Goal: Check status: Check status

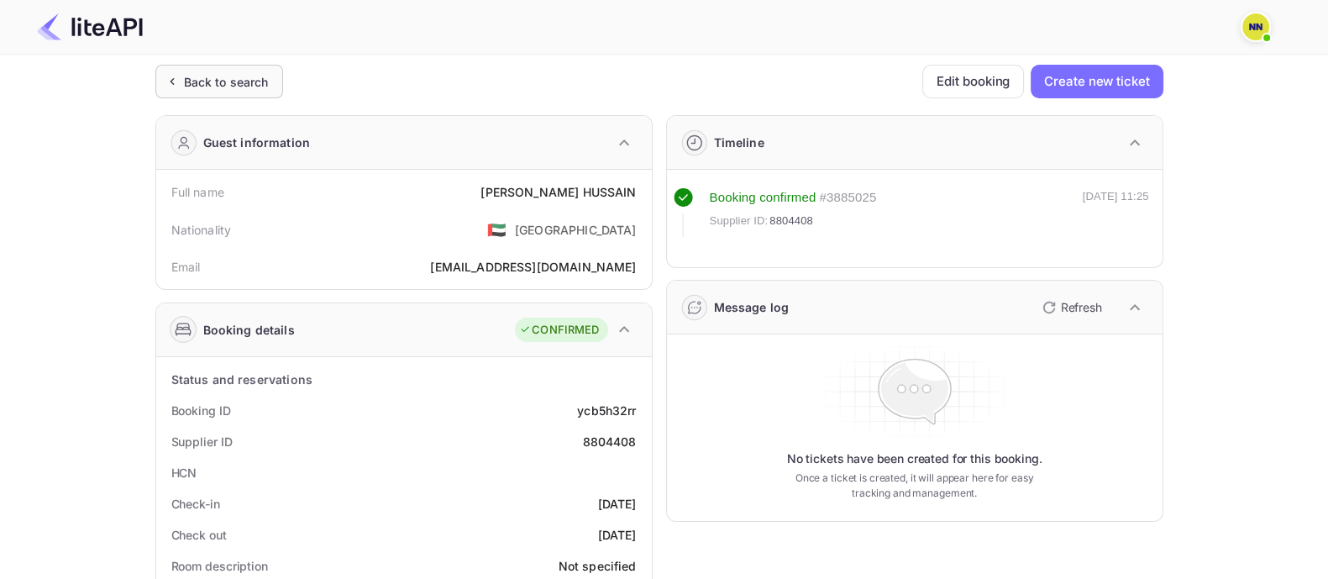
click at [218, 82] on div "Back to search" at bounding box center [226, 82] width 85 height 18
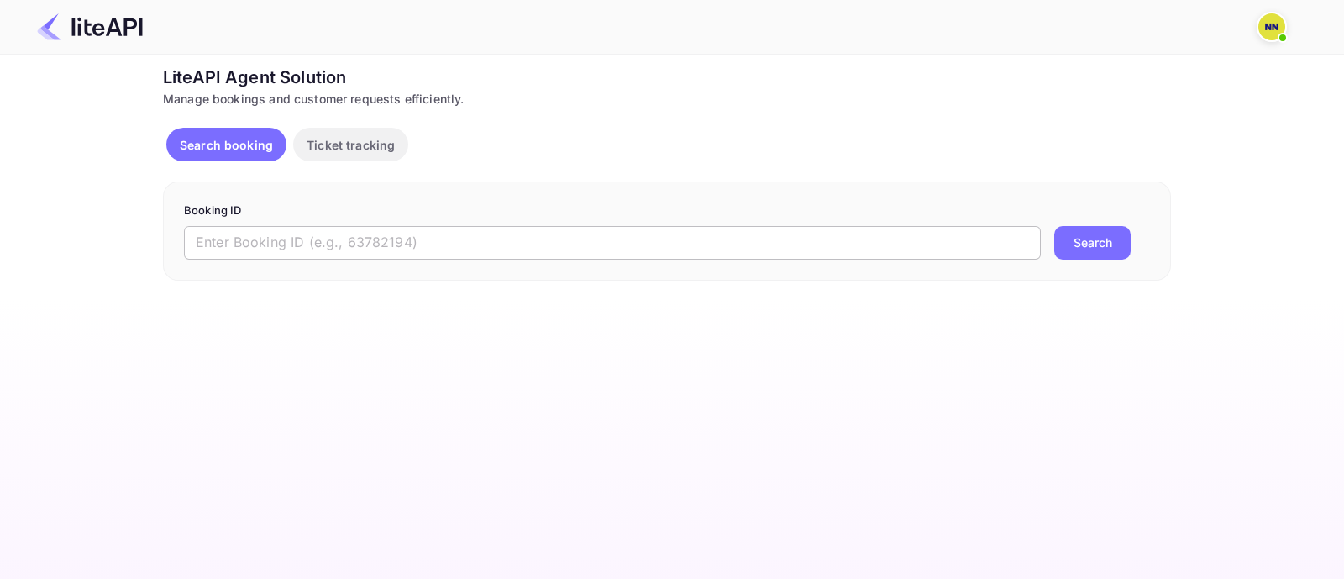
drag, startPoint x: 426, startPoint y: 225, endPoint x: 402, endPoint y: 244, distance: 30.4
click at [406, 241] on input "text" at bounding box center [612, 243] width 857 height 34
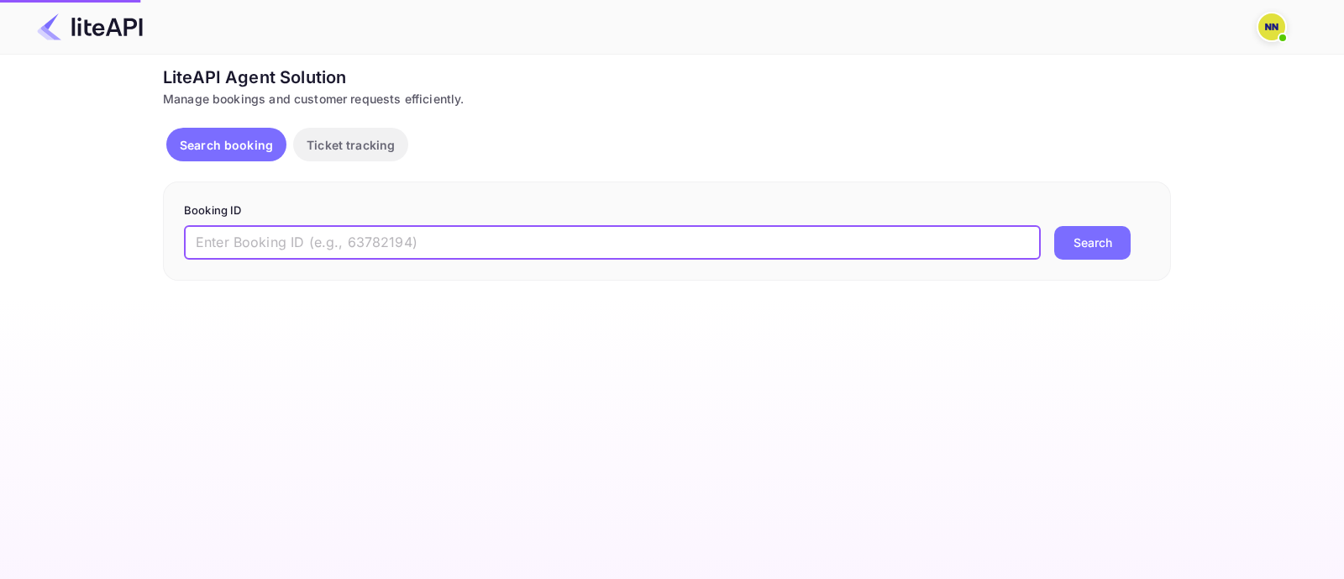
click at [401, 244] on input "text" at bounding box center [612, 243] width 857 height 34
paste input "8795460"
type input "8795460"
click at [1054, 226] on button "Search" at bounding box center [1092, 243] width 76 height 34
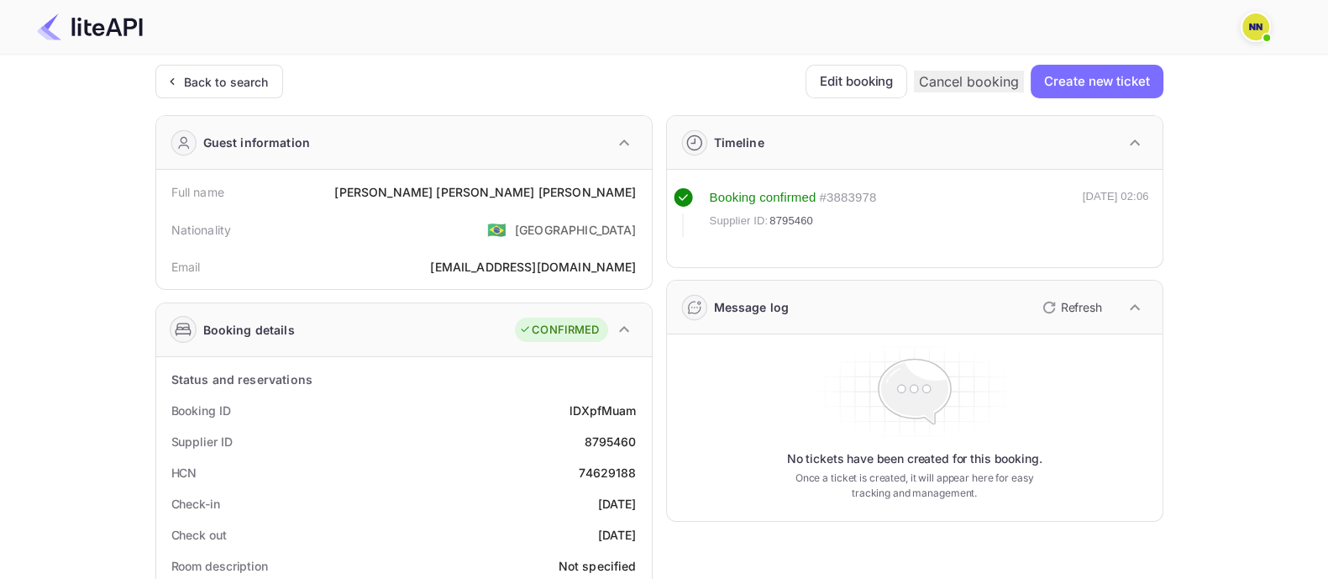
click at [596, 469] on div "74629188" at bounding box center [607, 473] width 57 height 18
copy div "74629188"
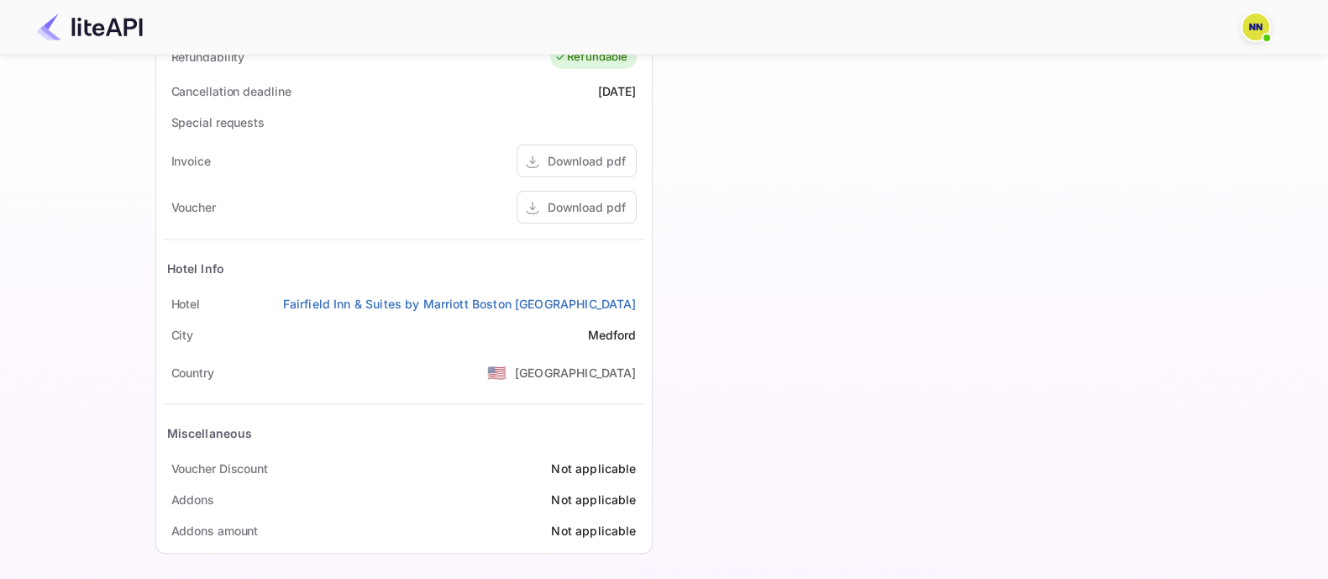
scroll to position [642, 0]
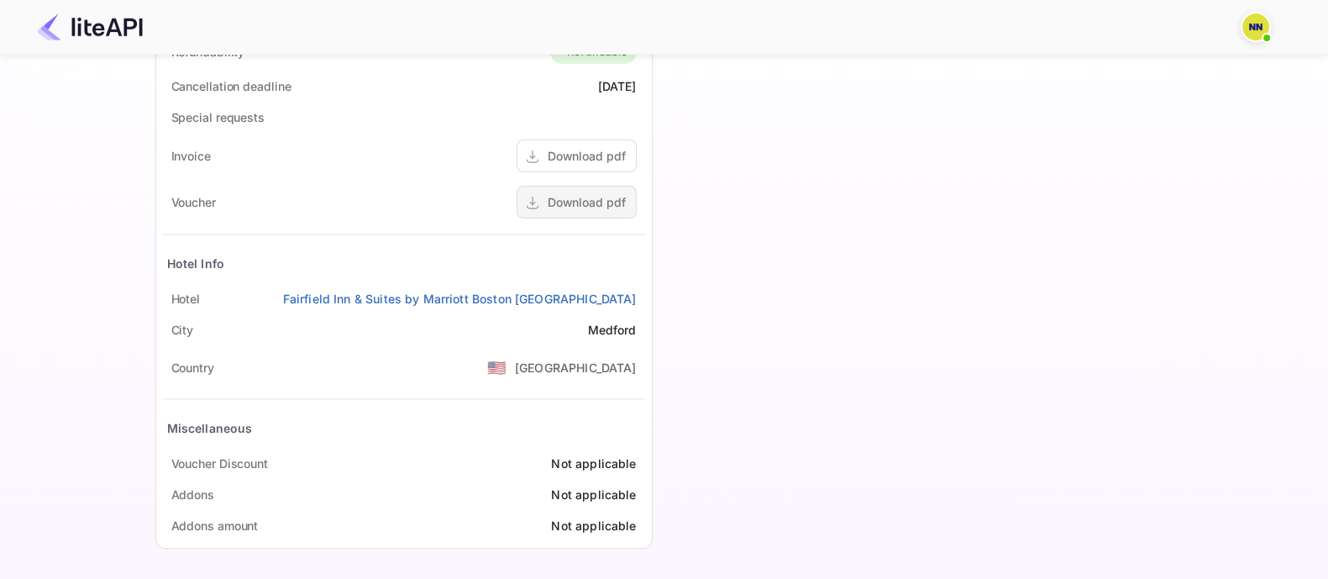
click at [587, 203] on div "Download pdf" at bounding box center [586, 202] width 78 height 18
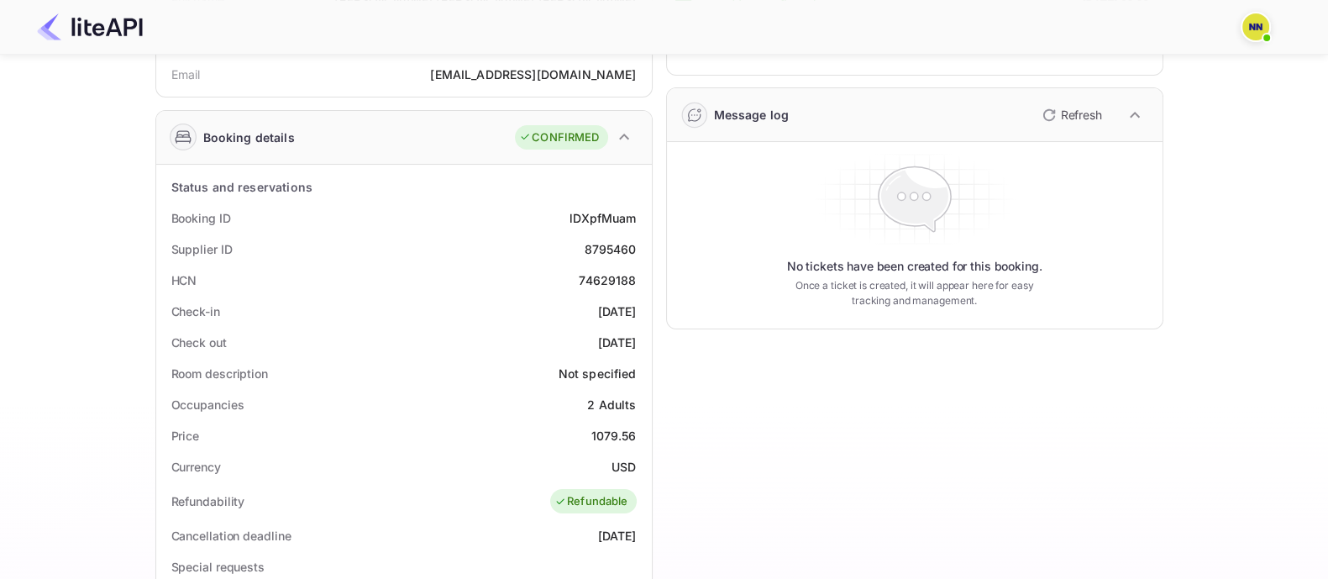
scroll to position [0, 0]
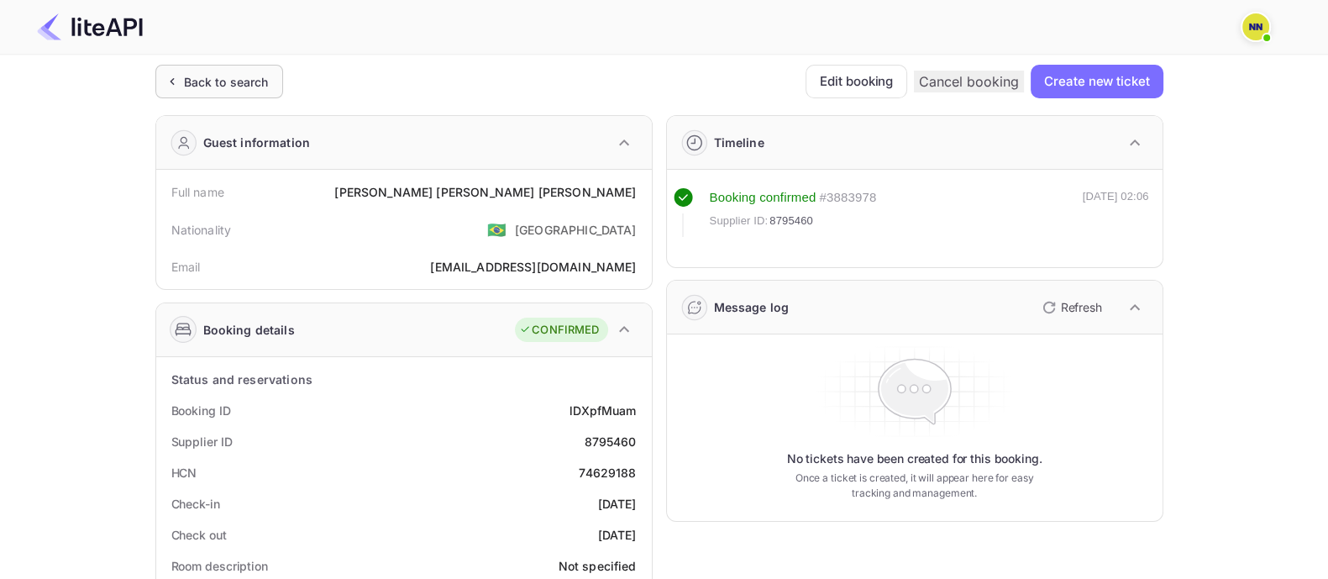
click at [235, 71] on div "Back to search" at bounding box center [219, 82] width 128 height 34
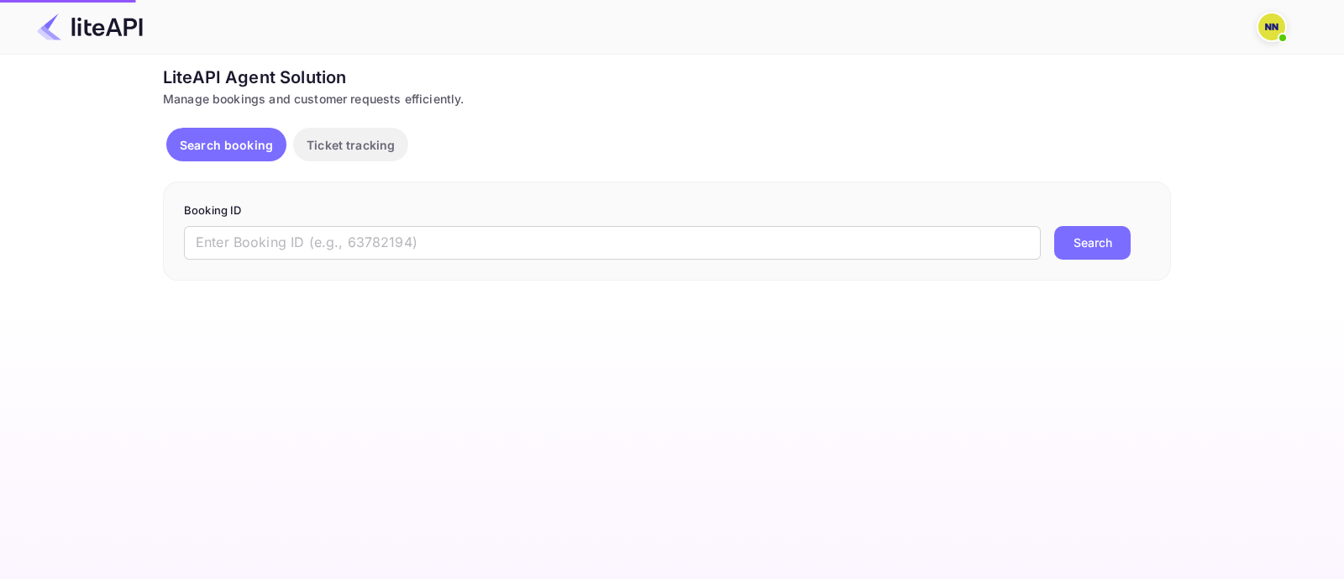
click at [413, 223] on form "Booking ID ​ Search" at bounding box center [667, 230] width 966 height 57
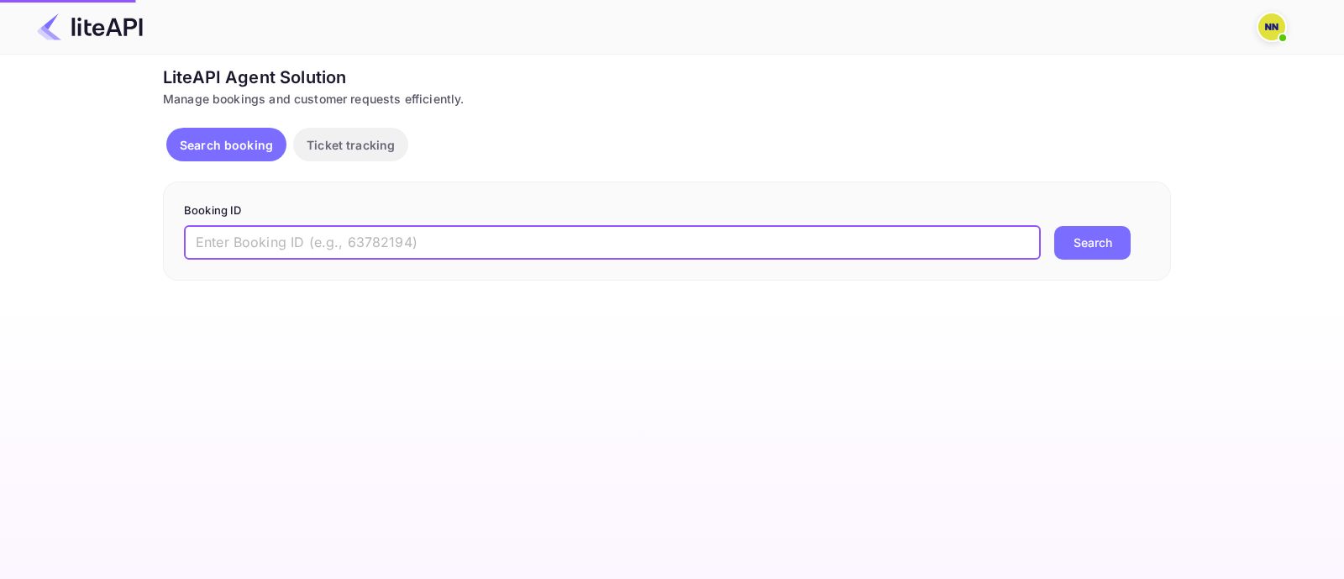
drag, startPoint x: 423, startPoint y: 228, endPoint x: 469, endPoint y: 240, distance: 46.8
click at [424, 229] on input "text" at bounding box center [612, 243] width 857 height 34
paste input "8788623"
type input "8788623"
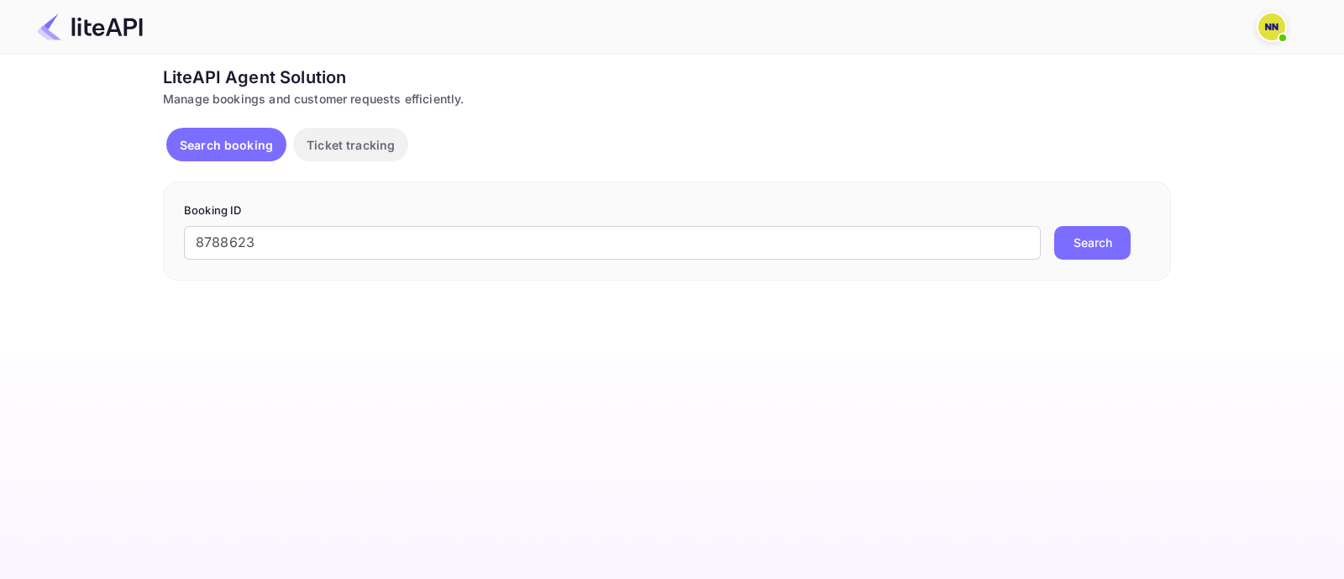
click at [1084, 250] on button "Search" at bounding box center [1092, 243] width 76 height 34
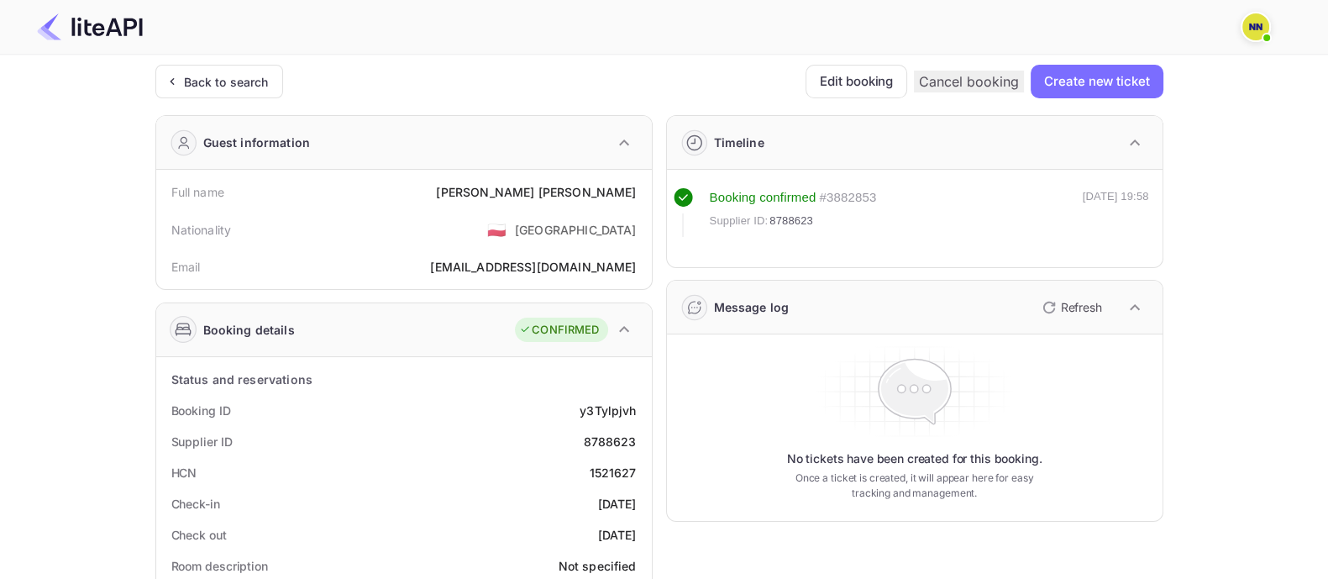
click at [613, 464] on div "1521627" at bounding box center [612, 473] width 47 height 18
copy div "1521627"
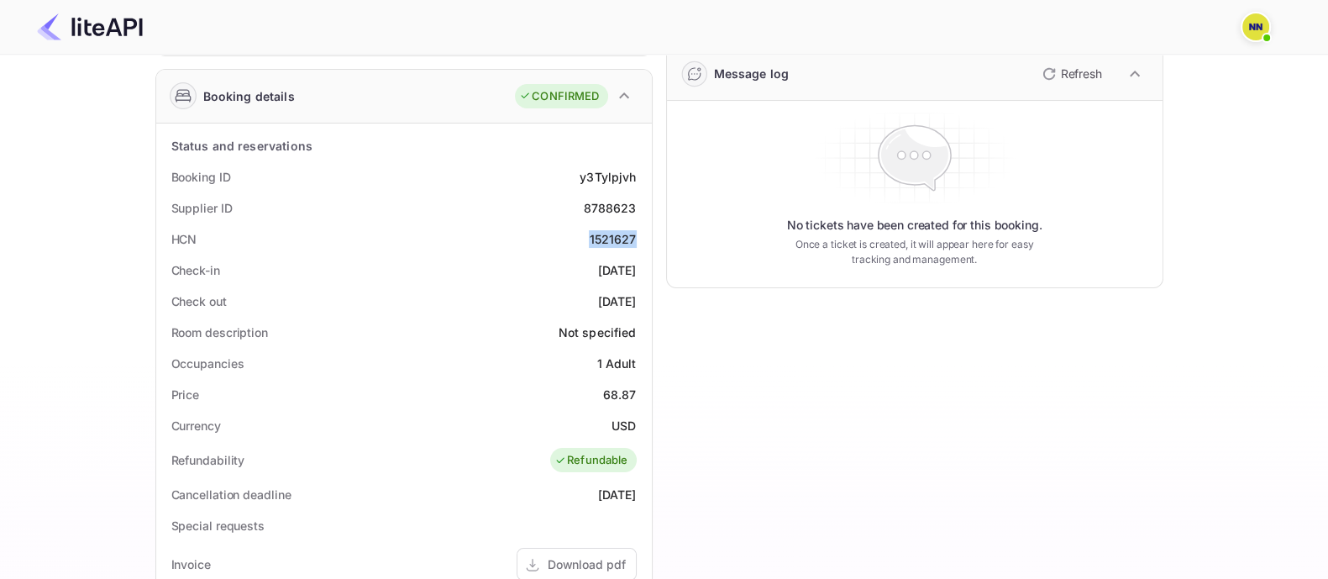
scroll to position [630, 0]
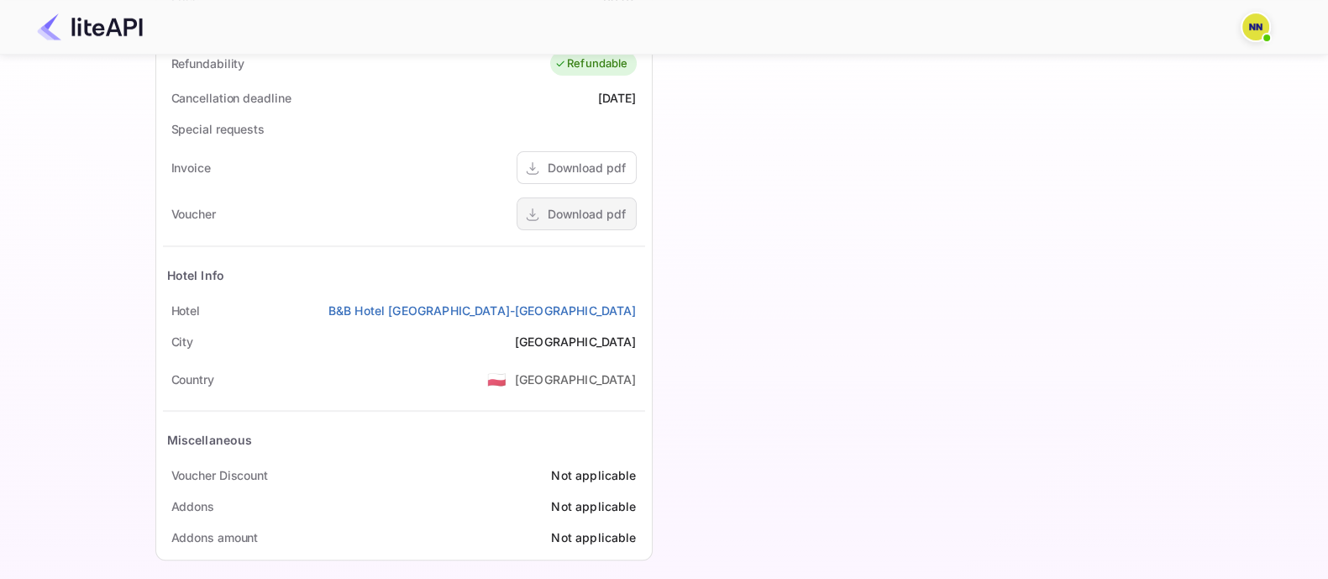
click at [568, 211] on div "Download pdf" at bounding box center [586, 214] width 78 height 18
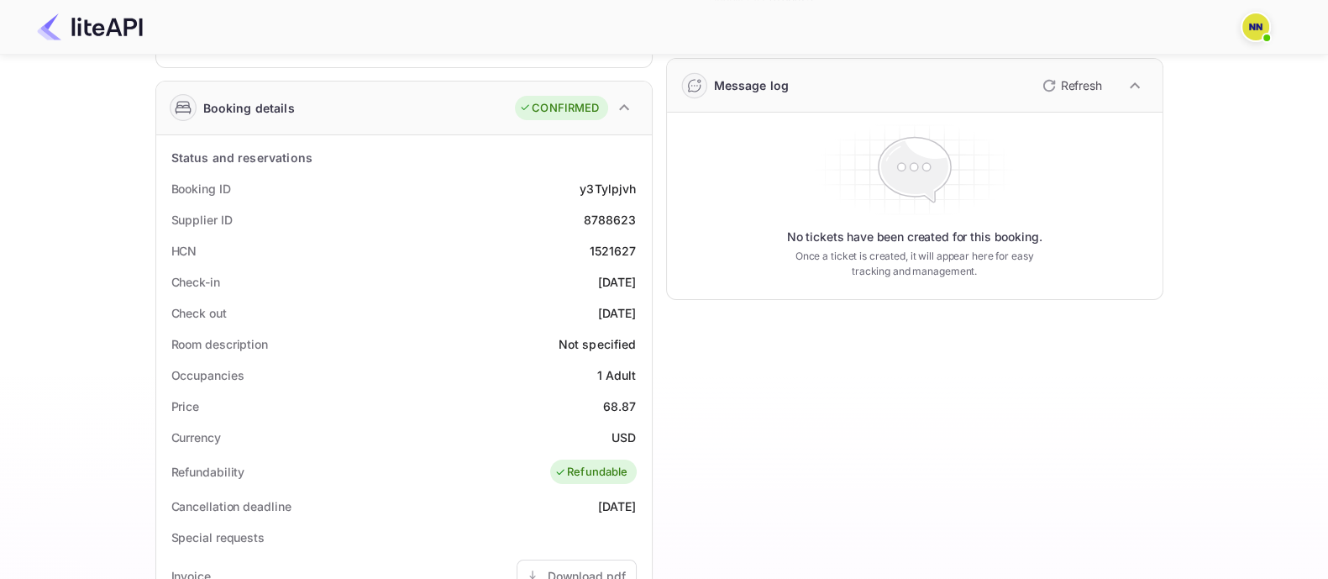
scroll to position [0, 0]
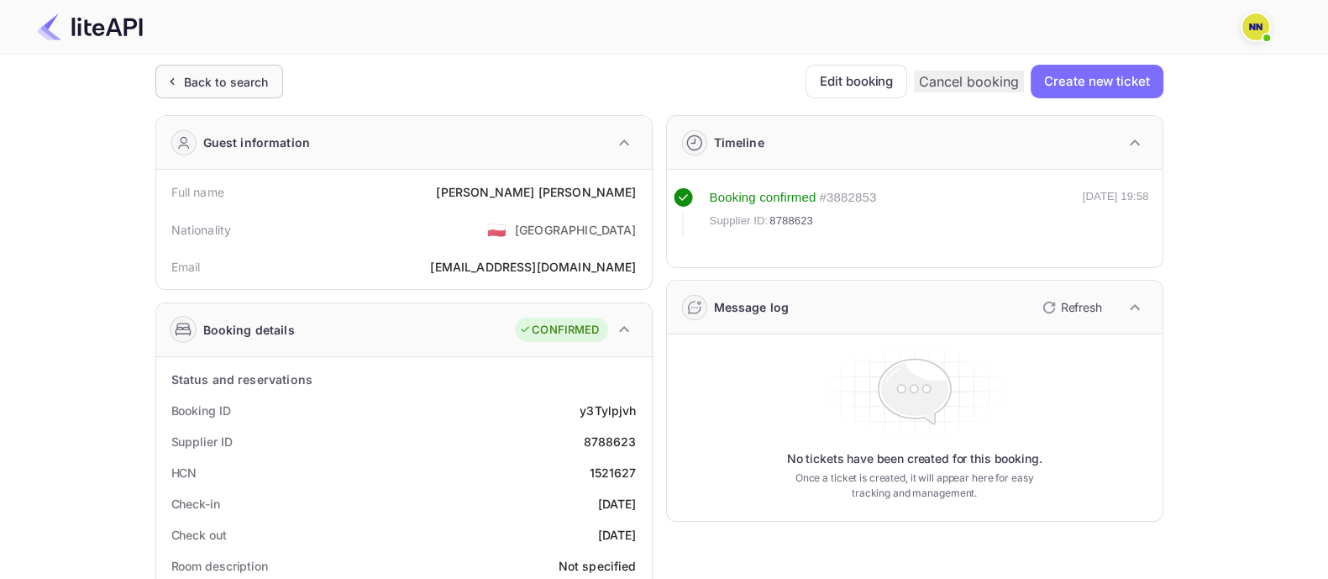
click at [185, 69] on div "Back to search" at bounding box center [219, 82] width 128 height 34
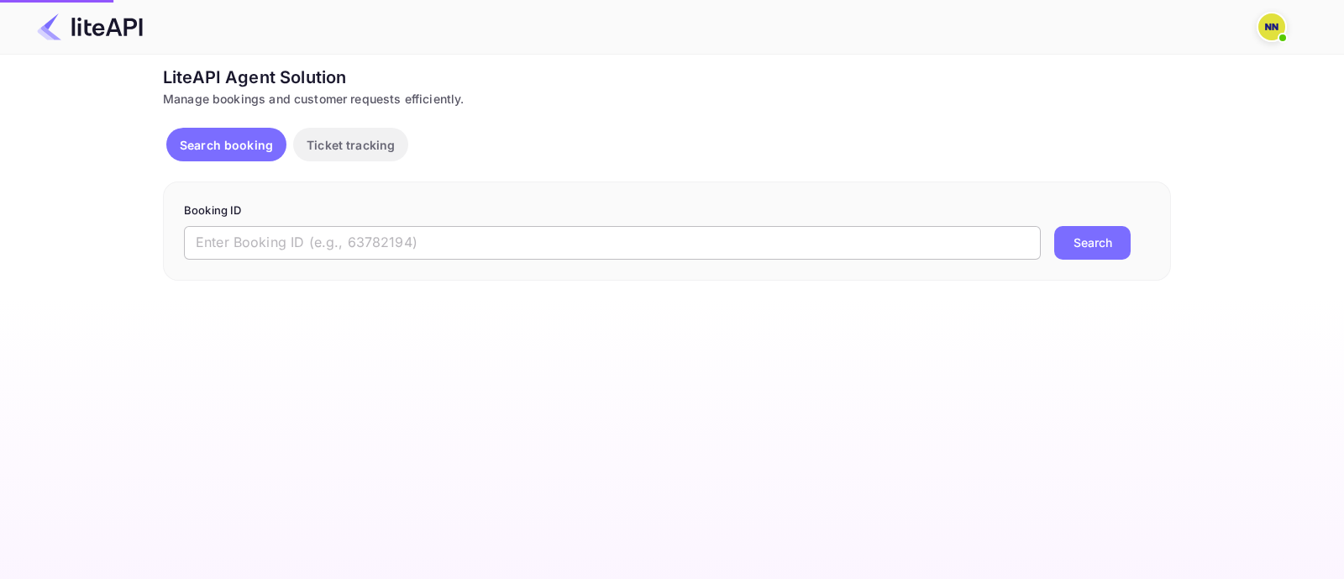
click at [228, 244] on input "text" at bounding box center [612, 243] width 857 height 34
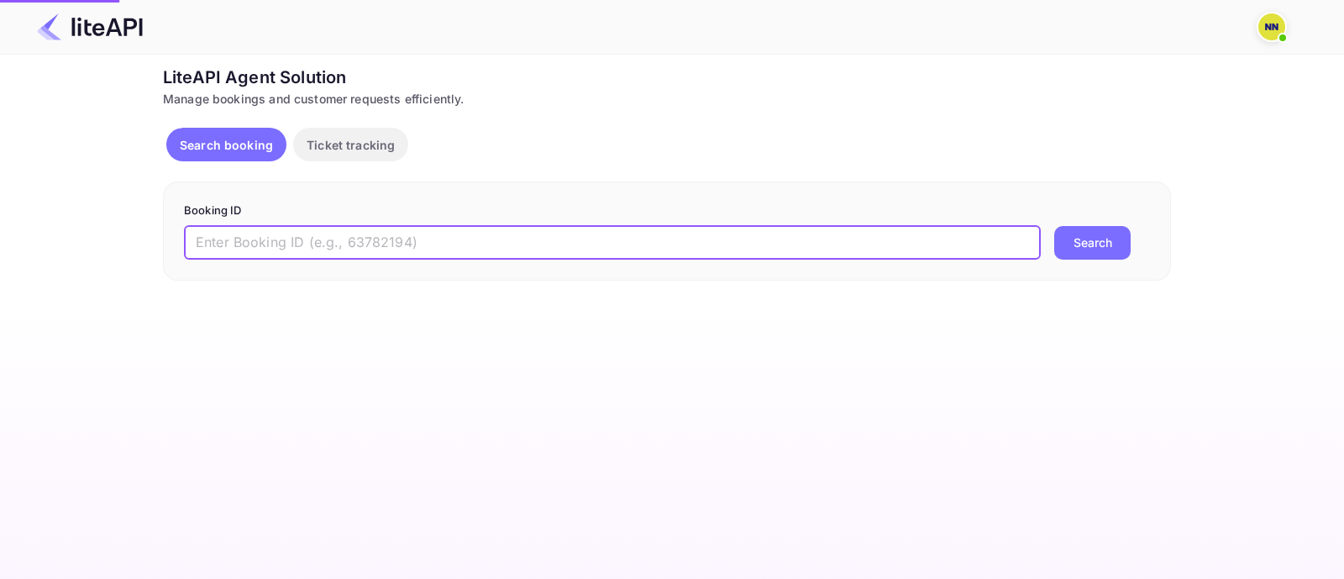
paste input "8758694"
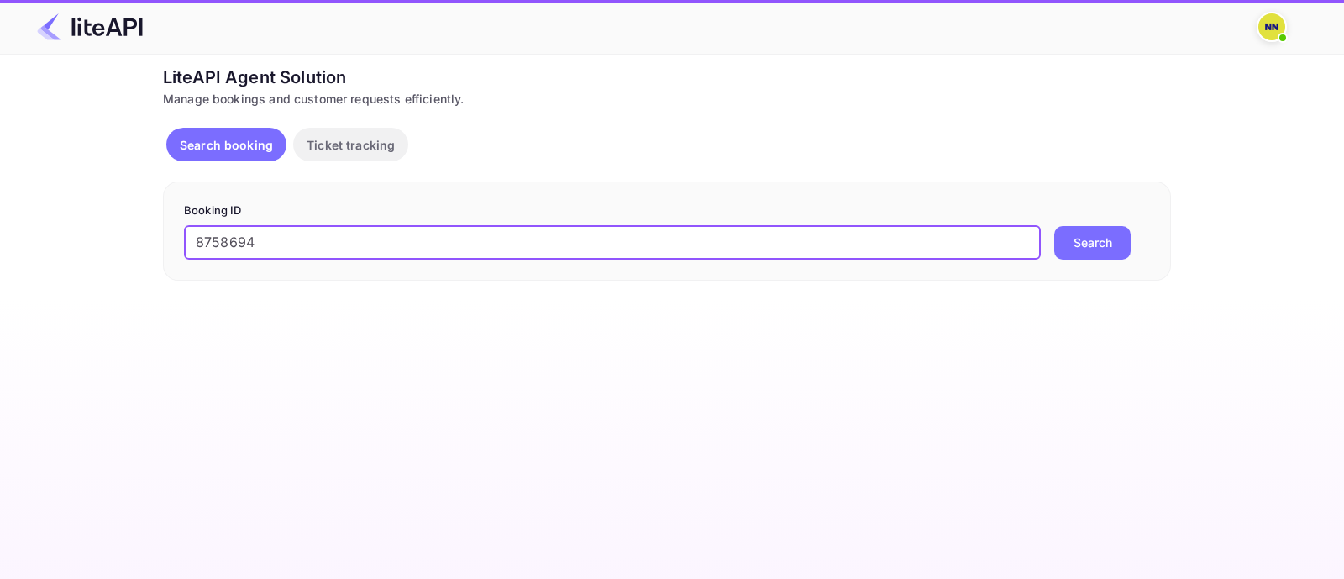
type input "8758694"
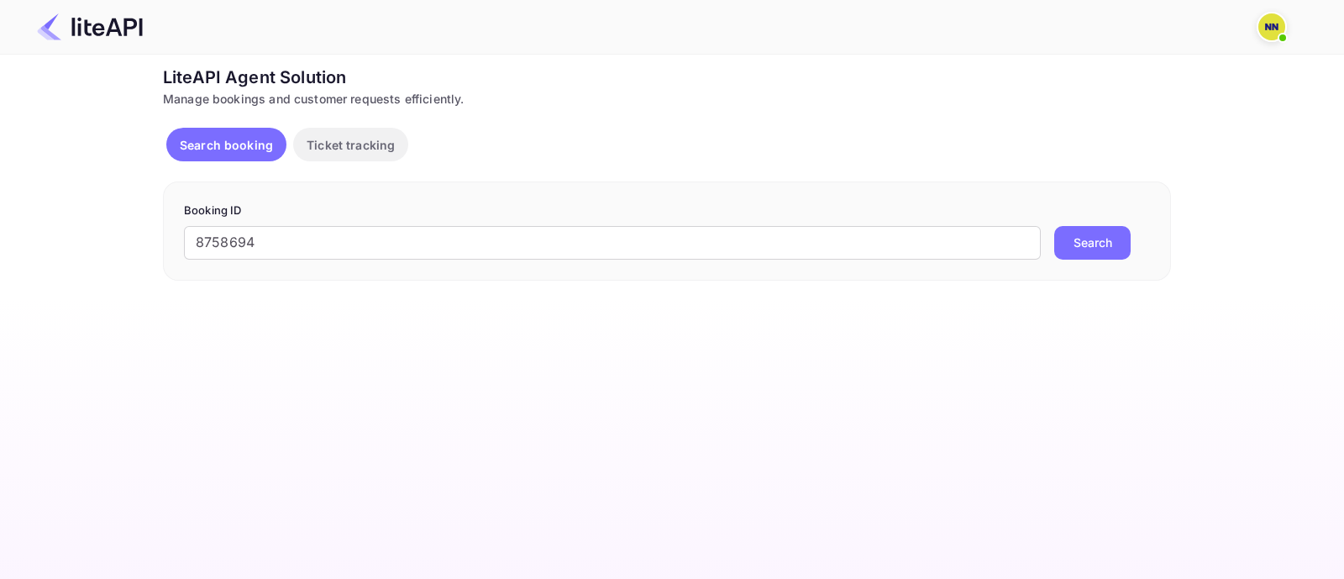
click at [1082, 249] on button "Search" at bounding box center [1092, 243] width 76 height 34
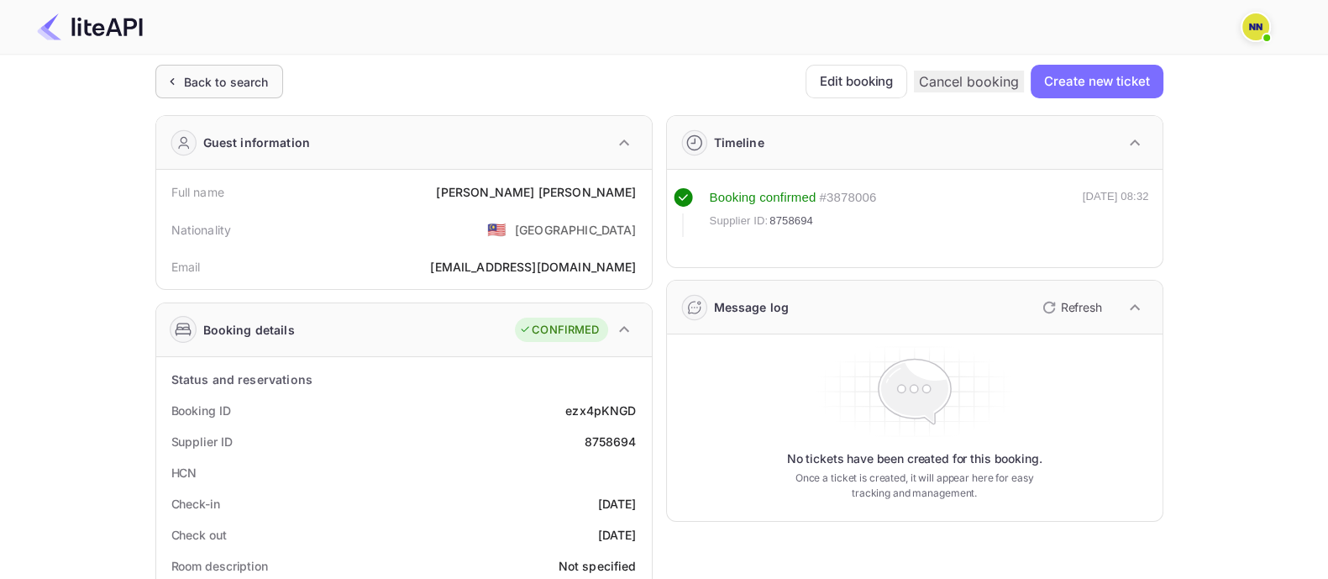
click at [214, 77] on div "Back to search" at bounding box center [226, 82] width 85 height 18
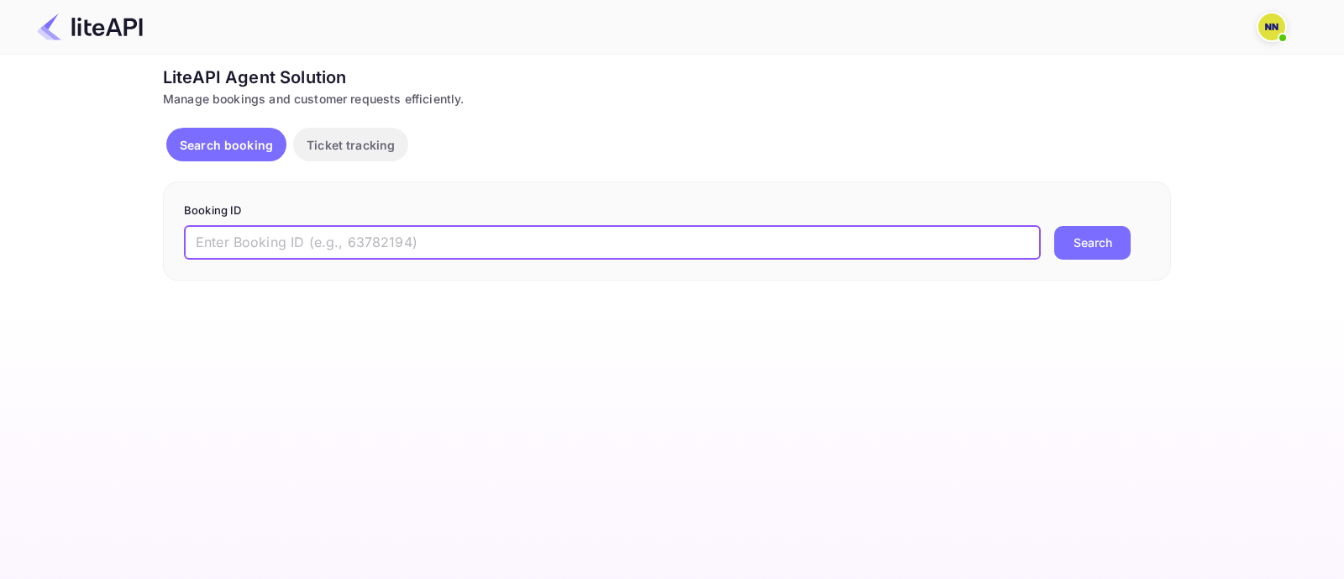
click at [249, 241] on input "text" at bounding box center [612, 243] width 857 height 34
paste input "8768367"
type input "8768367"
click at [1054, 226] on button "Search" at bounding box center [1092, 243] width 76 height 34
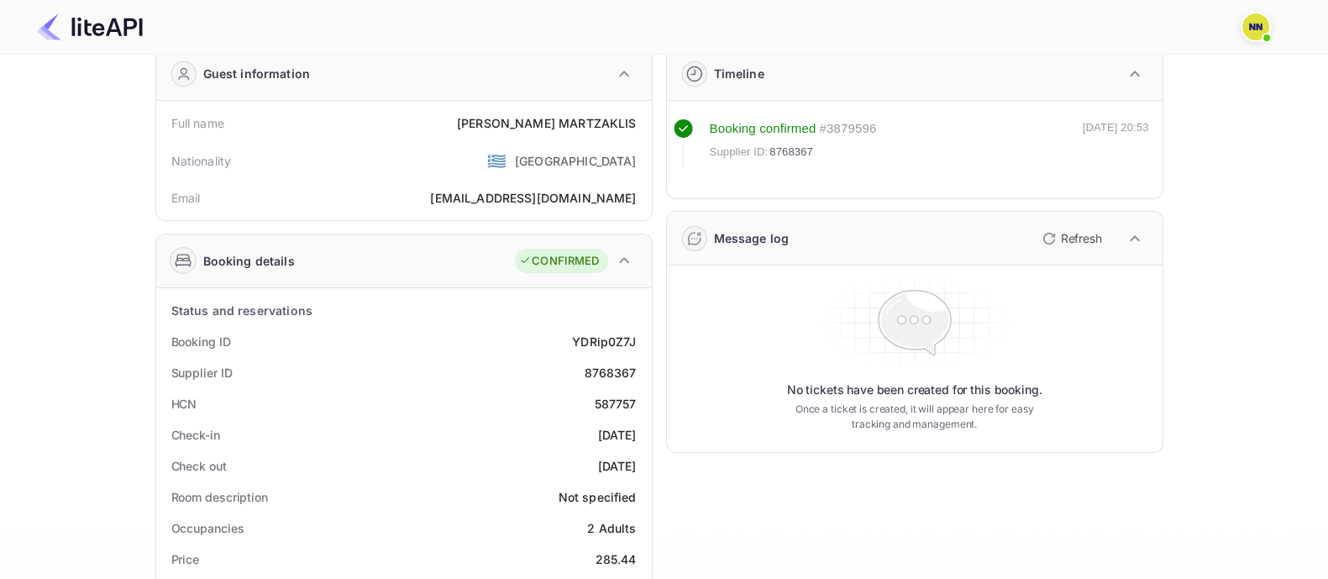
scroll to position [209, 0]
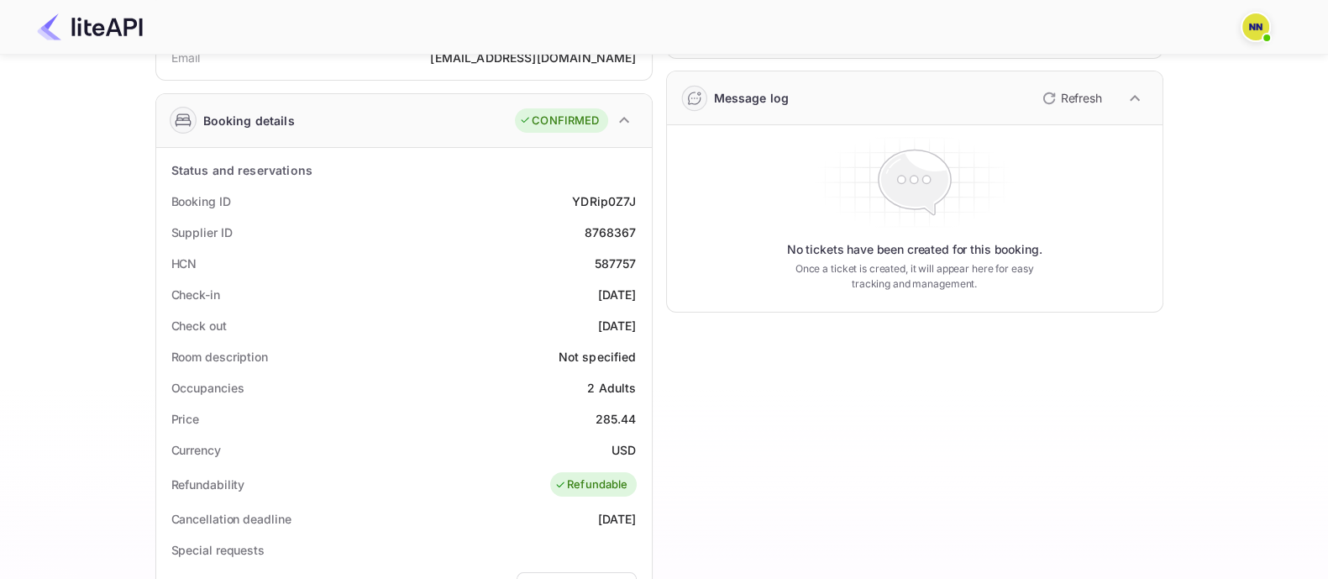
click at [617, 258] on div "587757" at bounding box center [616, 263] width 42 height 18
click at [617, 259] on div "587757" at bounding box center [616, 263] width 42 height 18
copy div "587757"
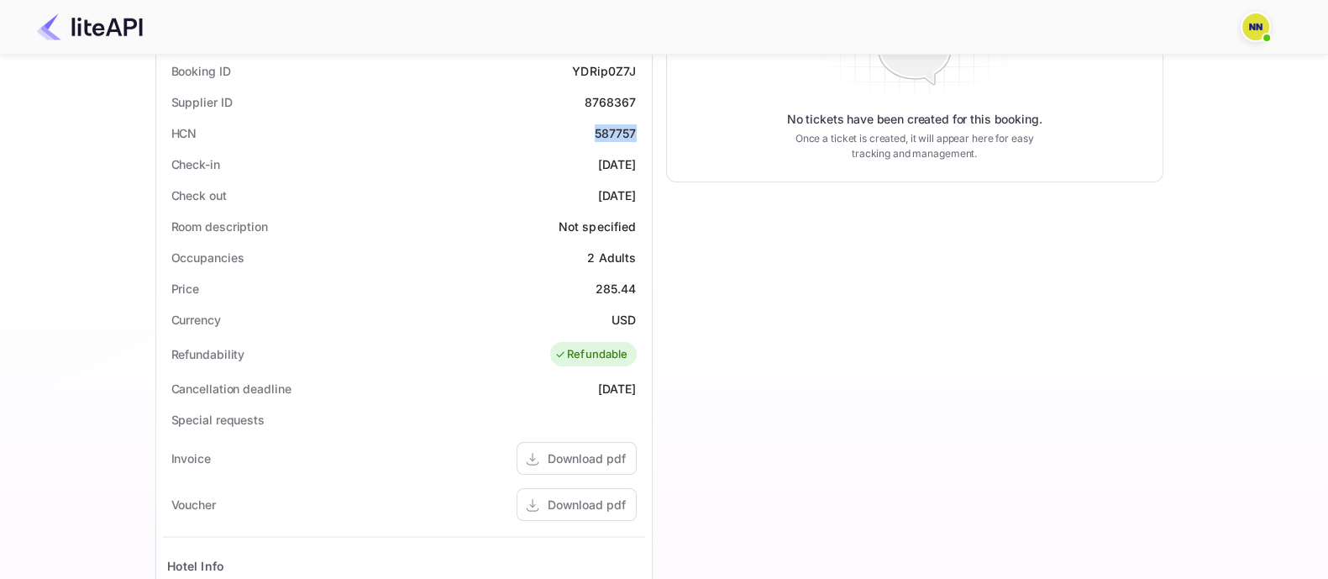
scroll to position [327, 0]
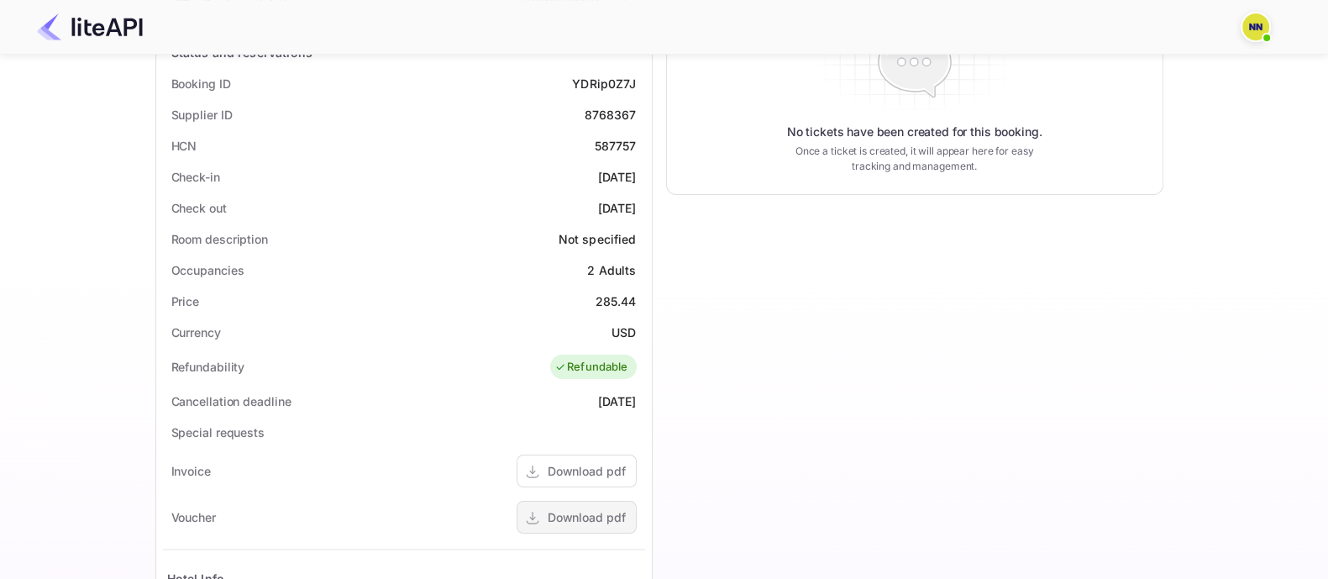
click at [559, 513] on div "Download pdf" at bounding box center [586, 517] width 78 height 18
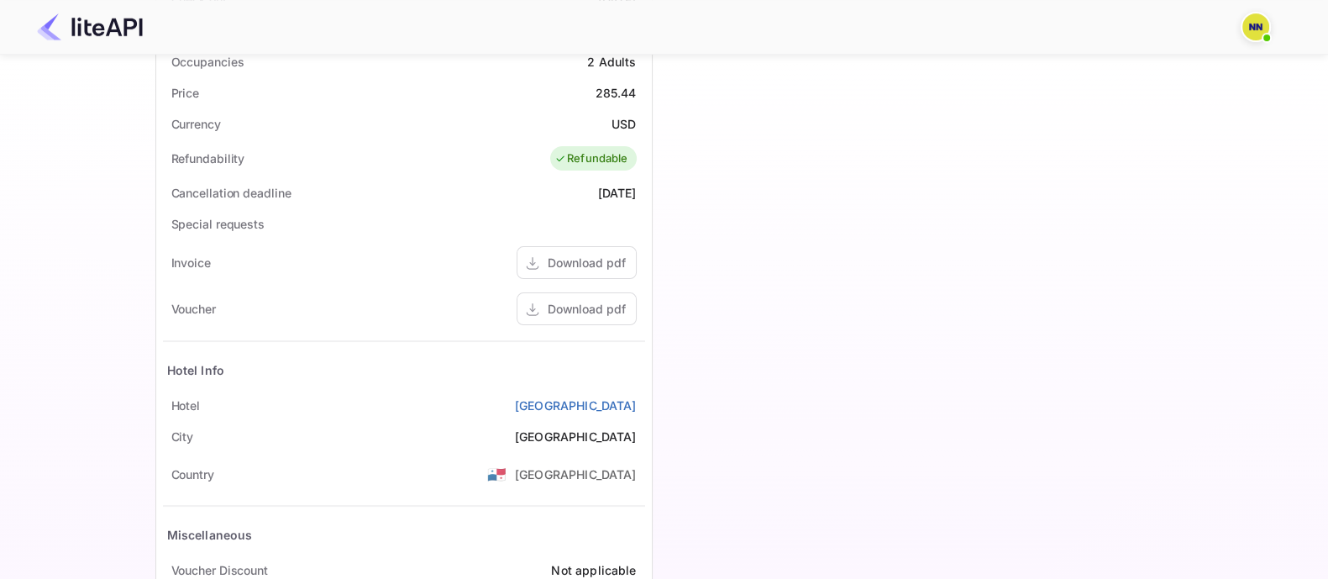
scroll to position [537, 0]
